Goal: Navigation & Orientation: Find specific page/section

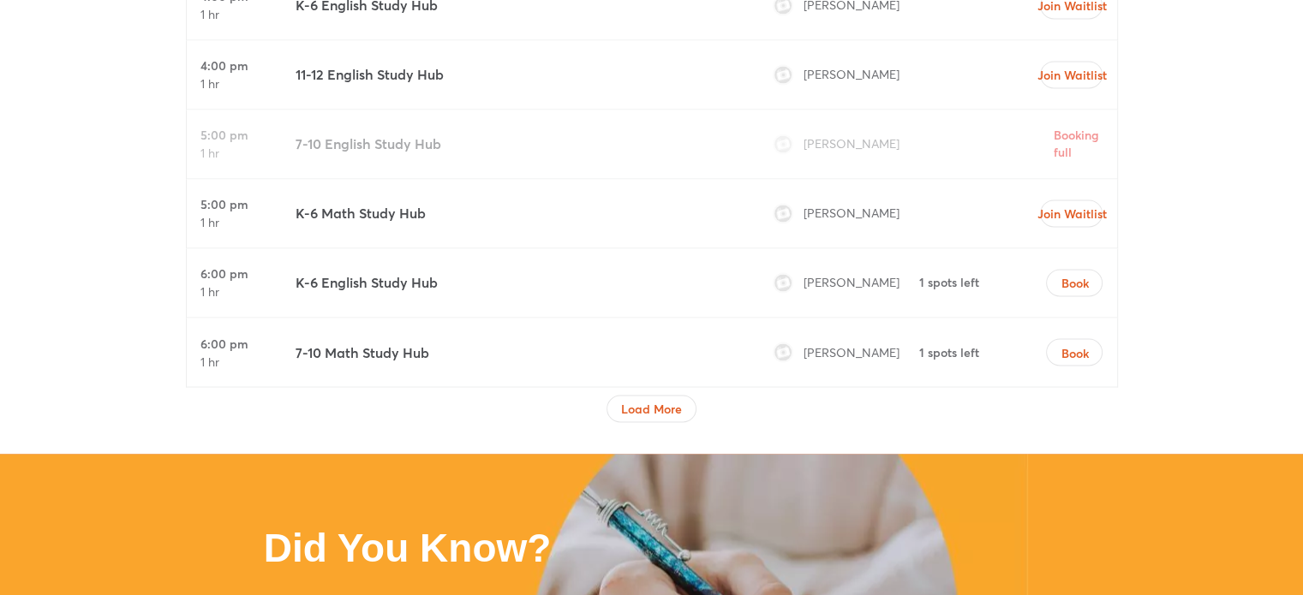
scroll to position [2925, 0]
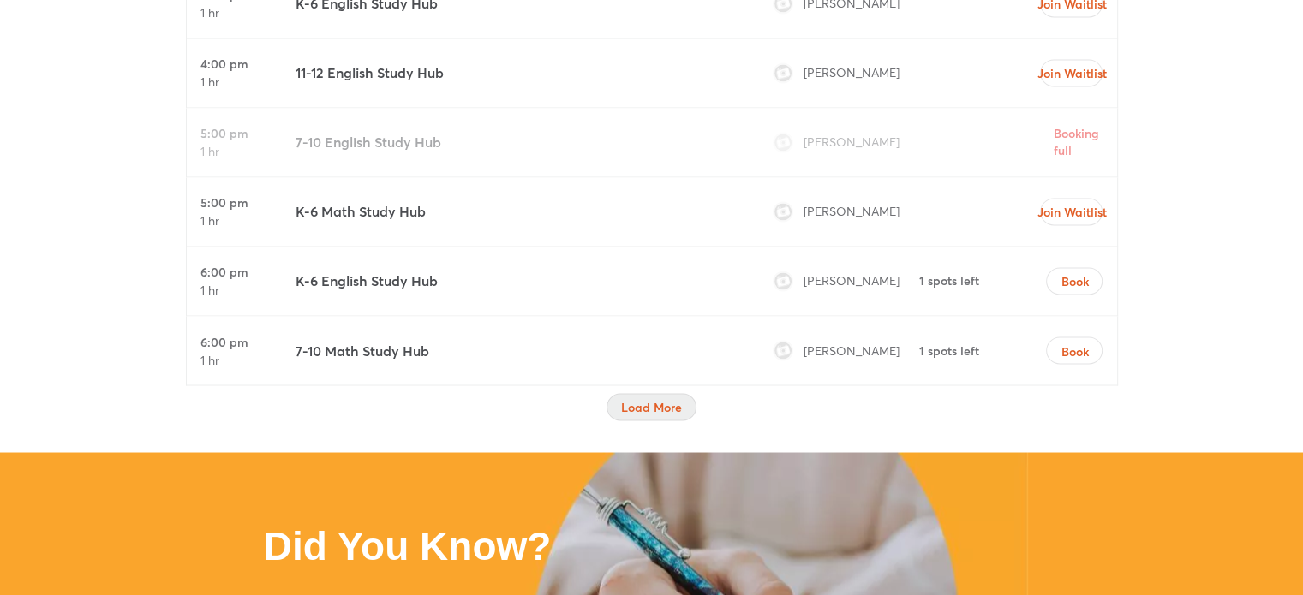
click at [648, 399] on span "Load More" at bounding box center [651, 406] width 61 height 17
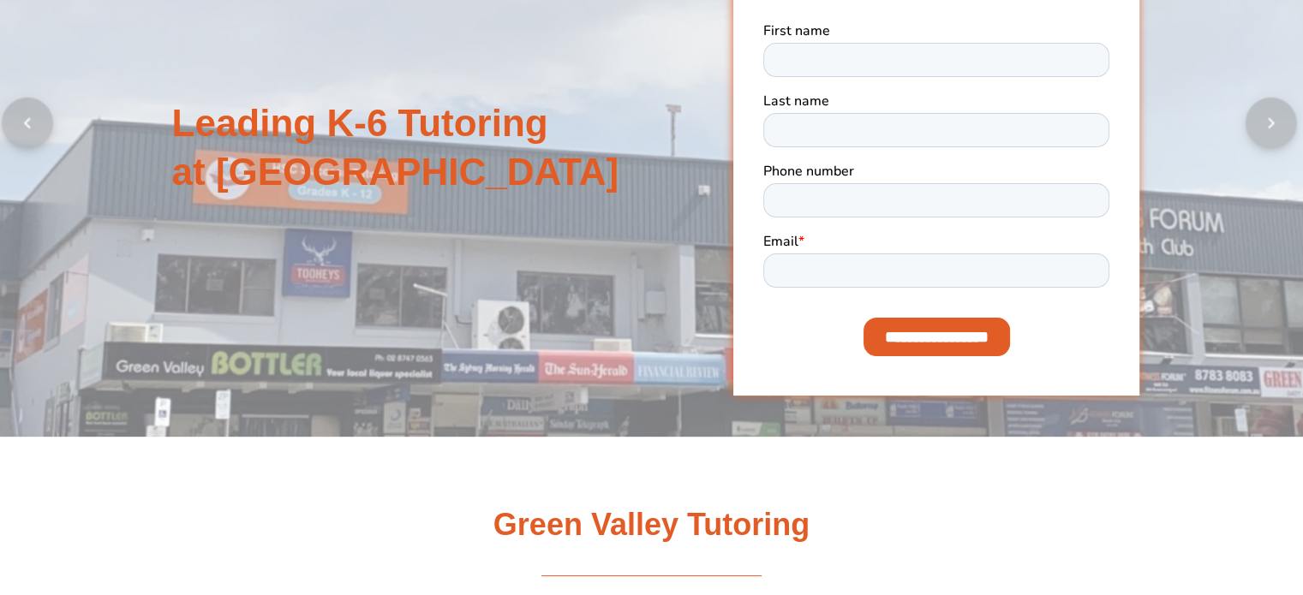
scroll to position [0, 0]
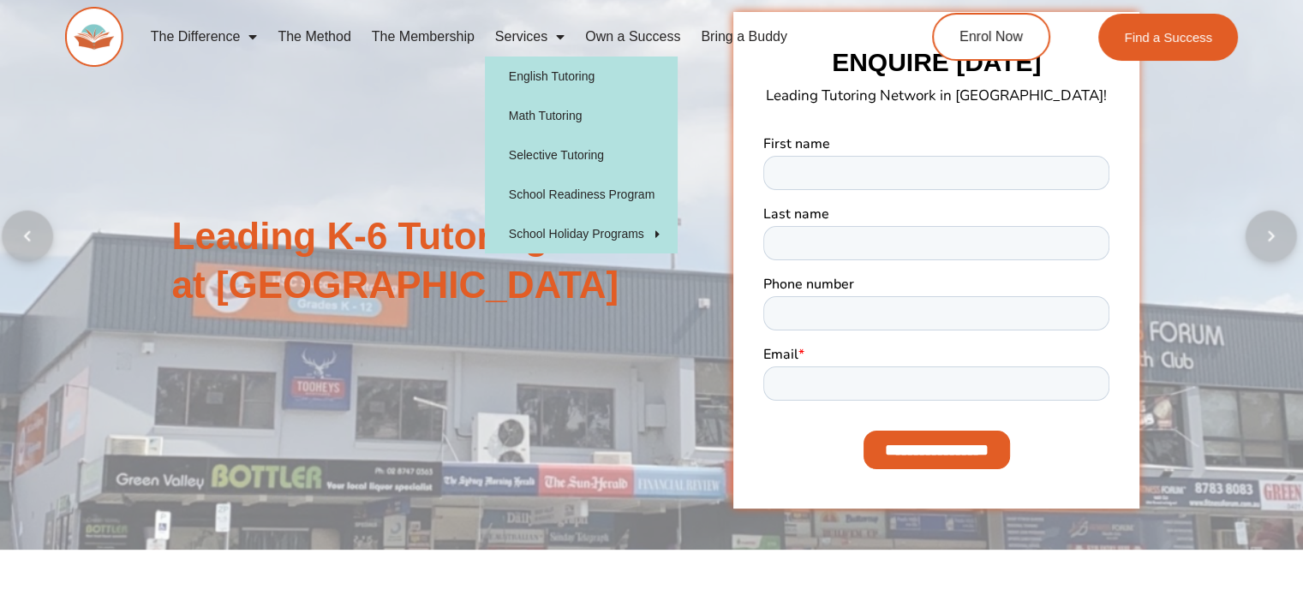
click at [559, 43] on span "Menu" at bounding box center [555, 36] width 17 height 31
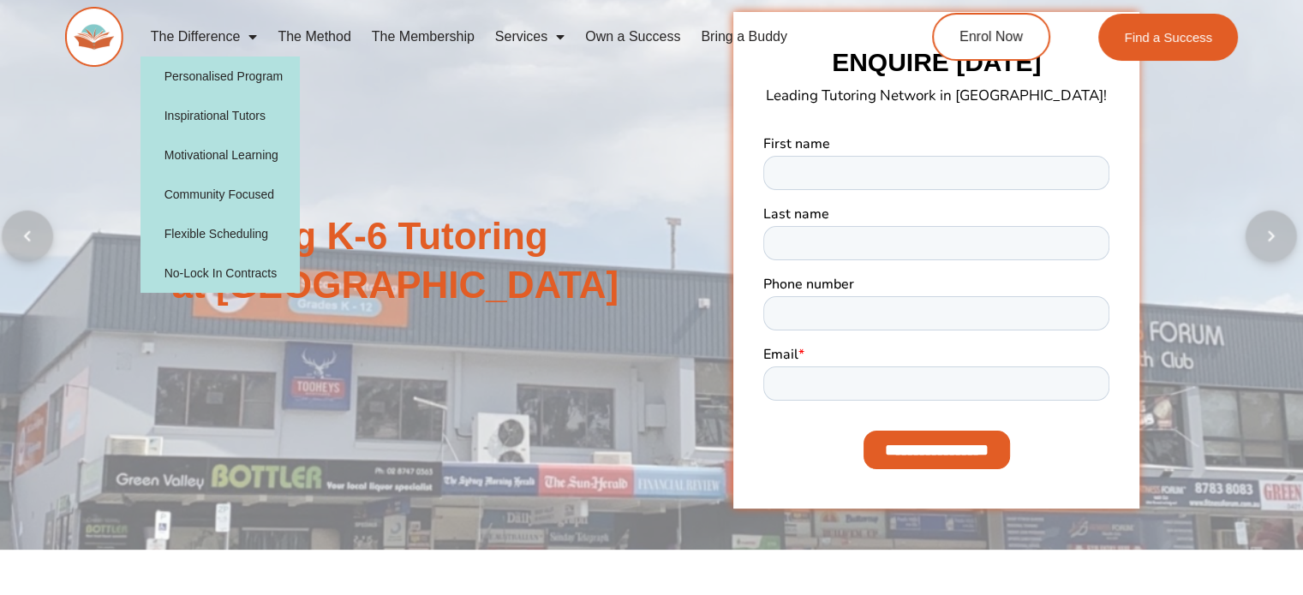
click at [249, 36] on span "Menu" at bounding box center [248, 36] width 17 height 31
